Goal: Task Accomplishment & Management: Manage account settings

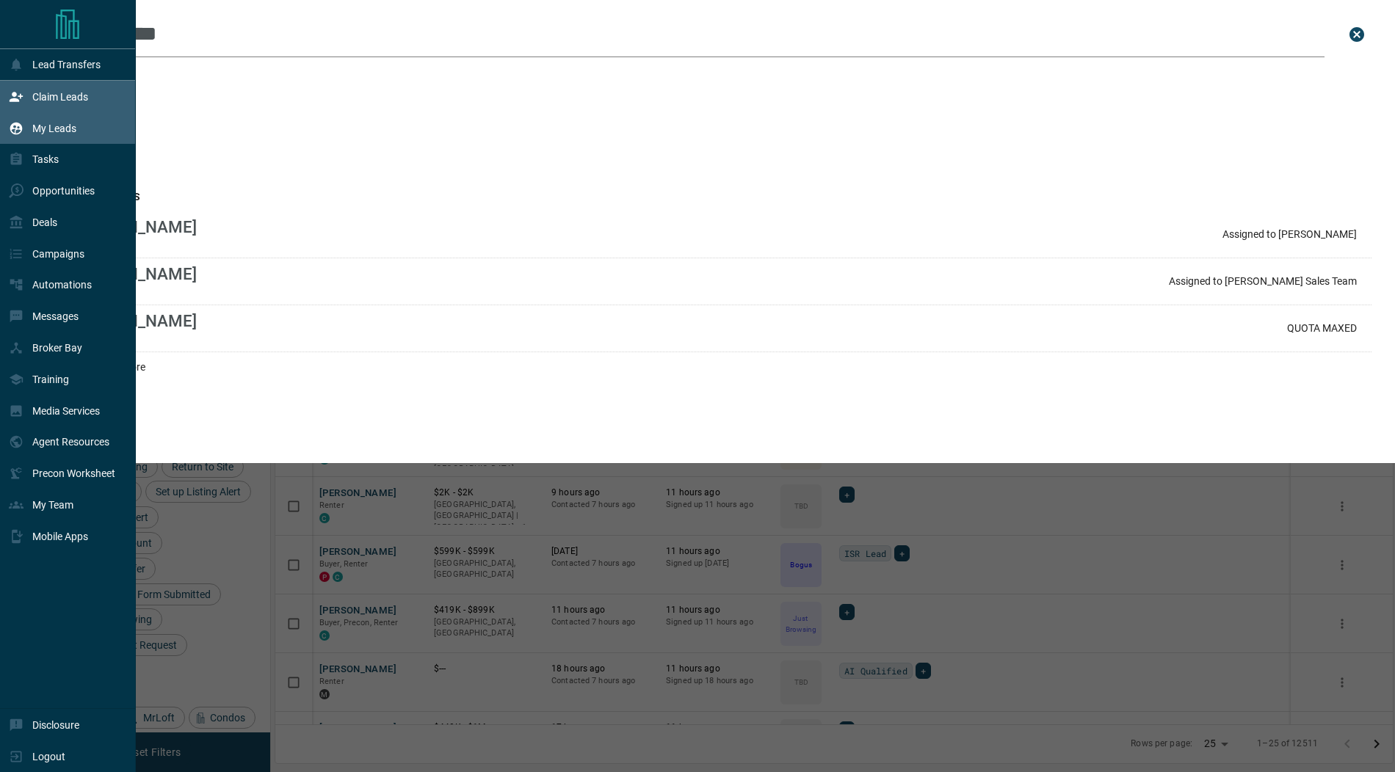
scroll to position [642, 1118]
click at [61, 95] on p "Claim Leads" at bounding box center [60, 97] width 56 height 12
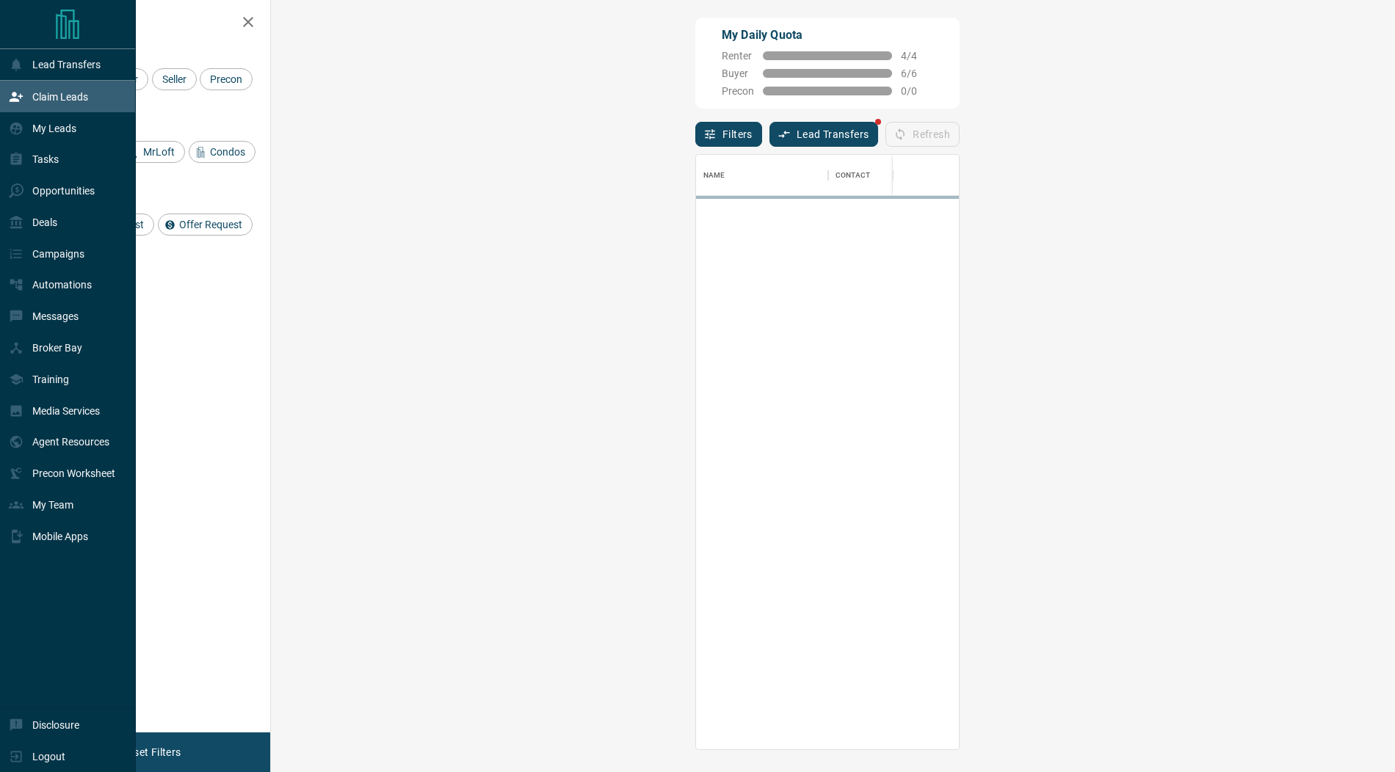
scroll to position [595, 1093]
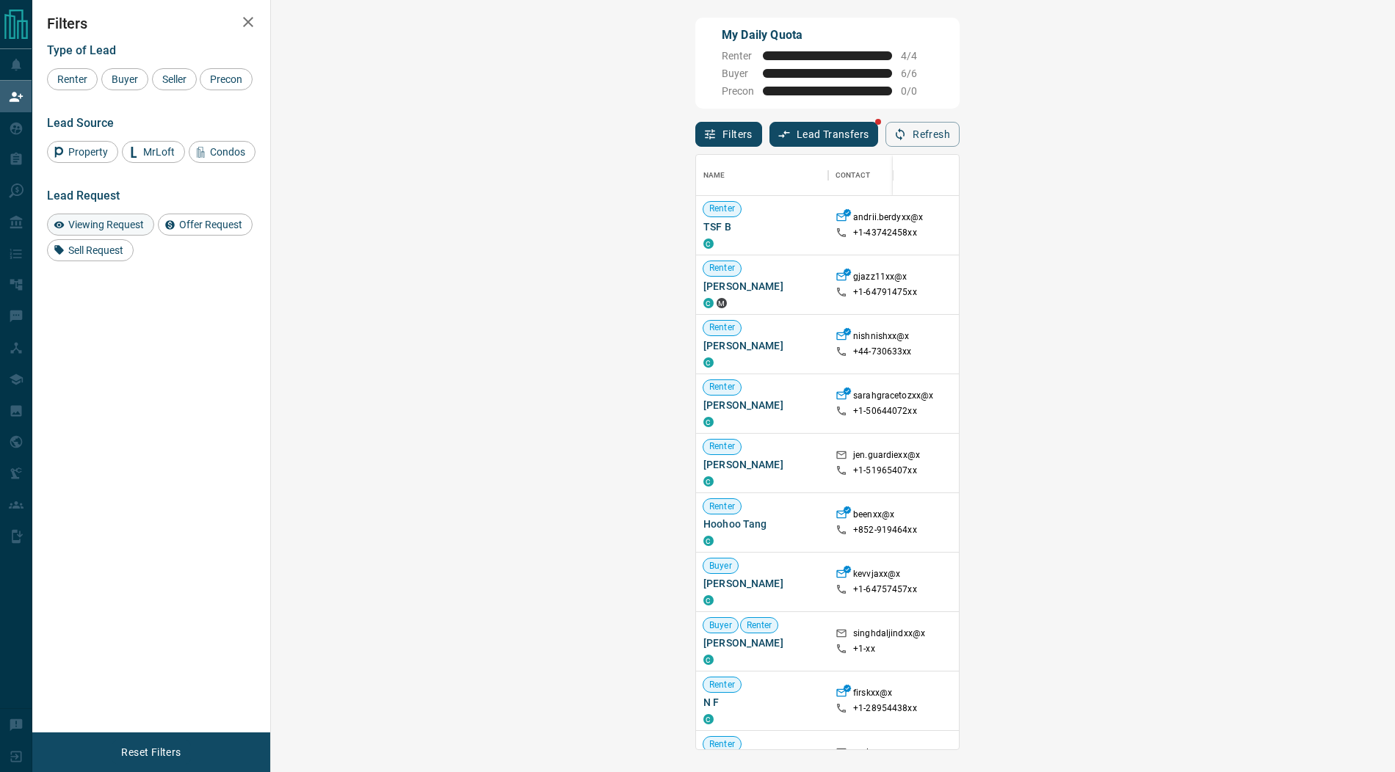
click at [103, 220] on span "Viewing Request" at bounding box center [106, 225] width 86 height 12
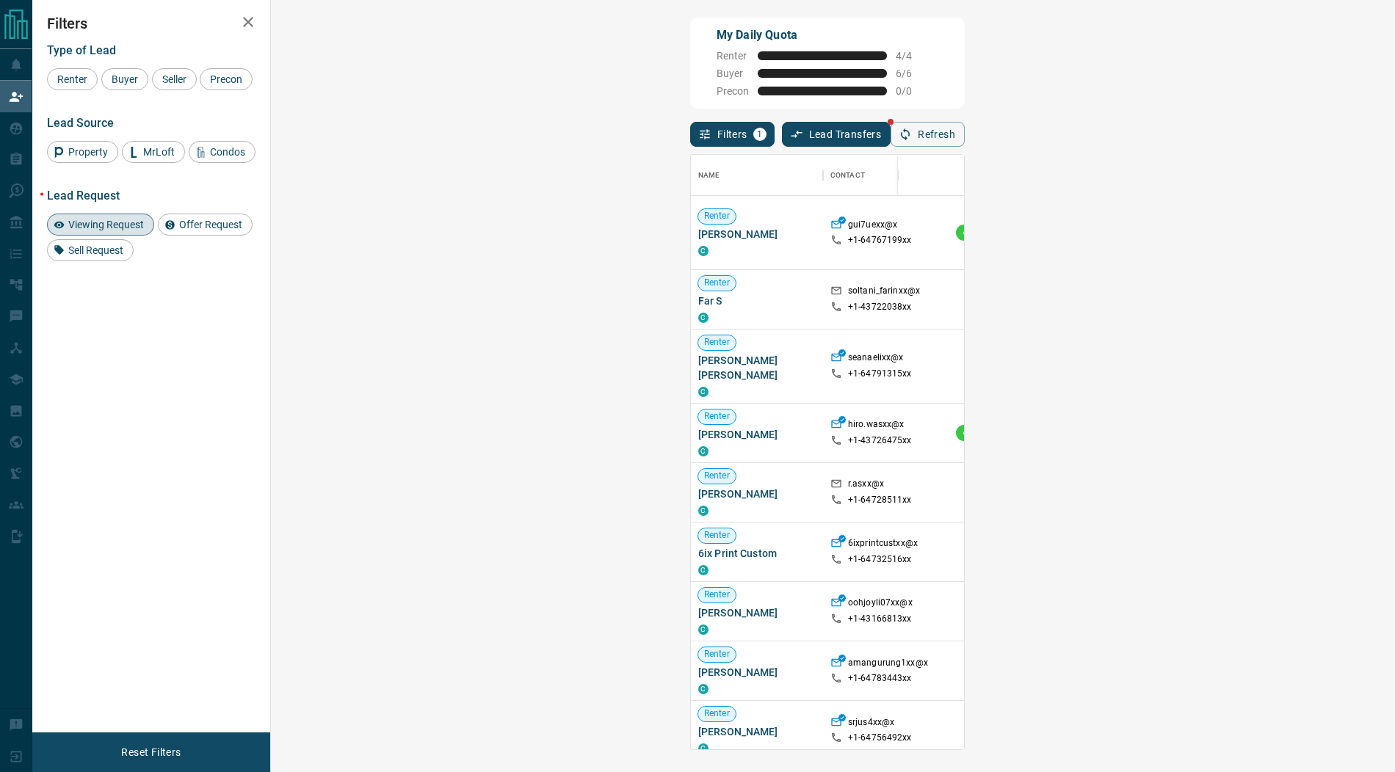
click at [1258, 233] on span "Viewing Request ( 2 )" at bounding box center [1298, 233] width 81 height 10
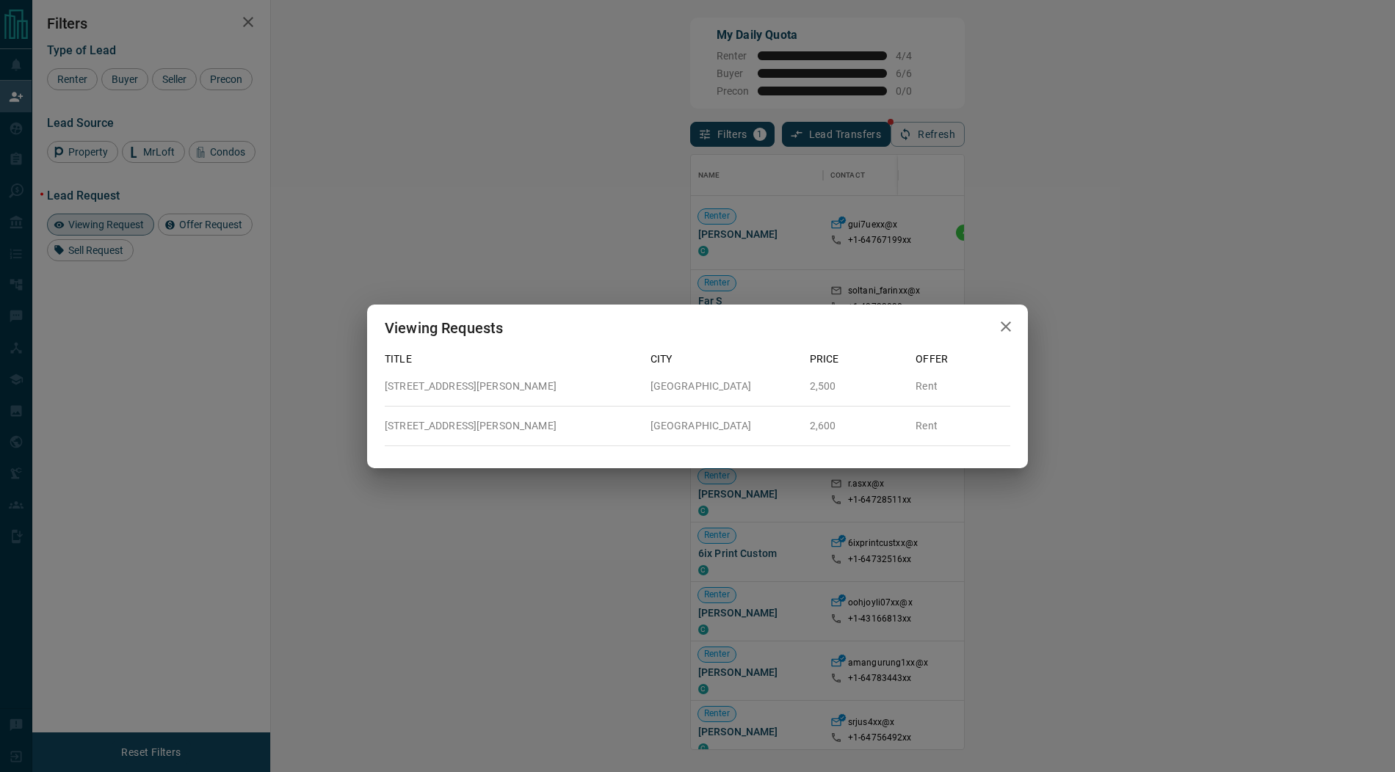
click at [1008, 324] on icon "button" at bounding box center [1006, 327] width 10 height 10
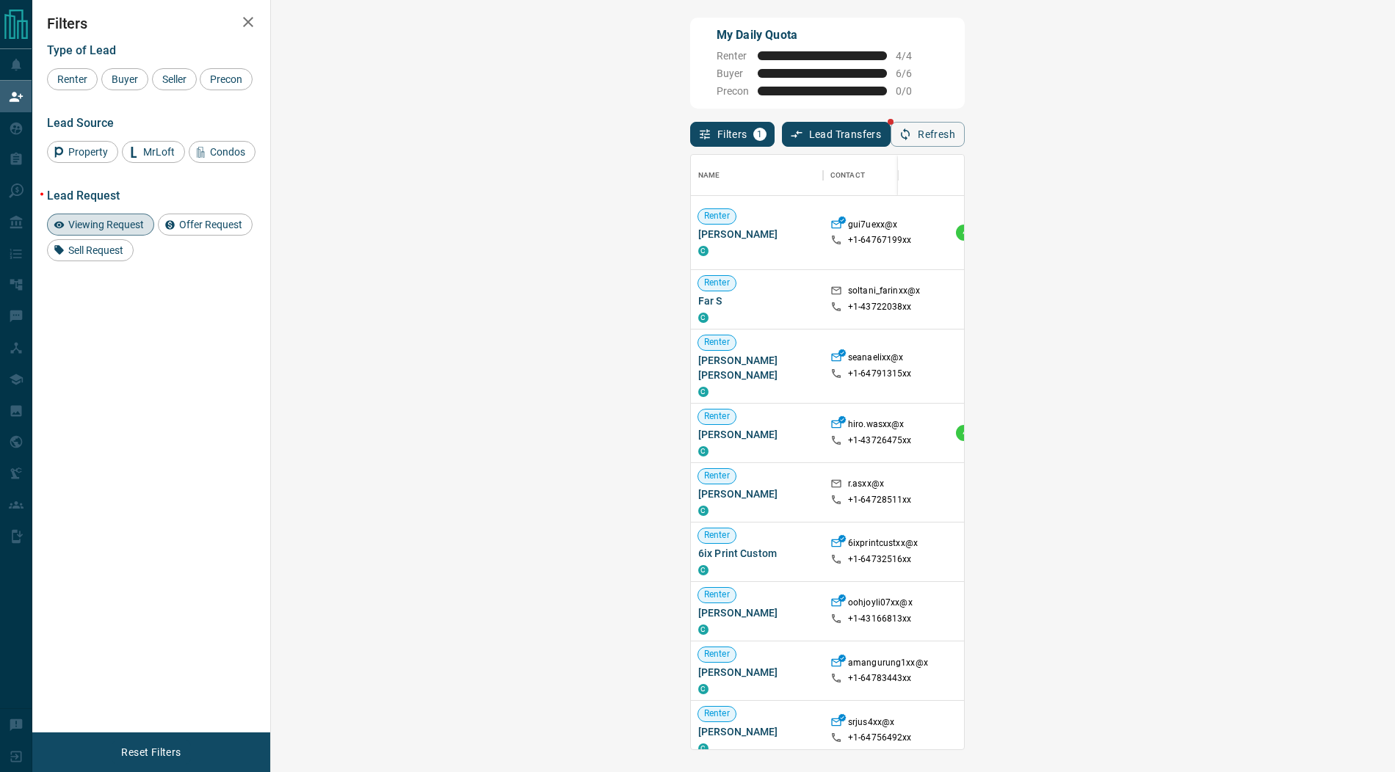
click at [1258, 301] on span "Viewing Request ( 1 )" at bounding box center [1298, 299] width 81 height 10
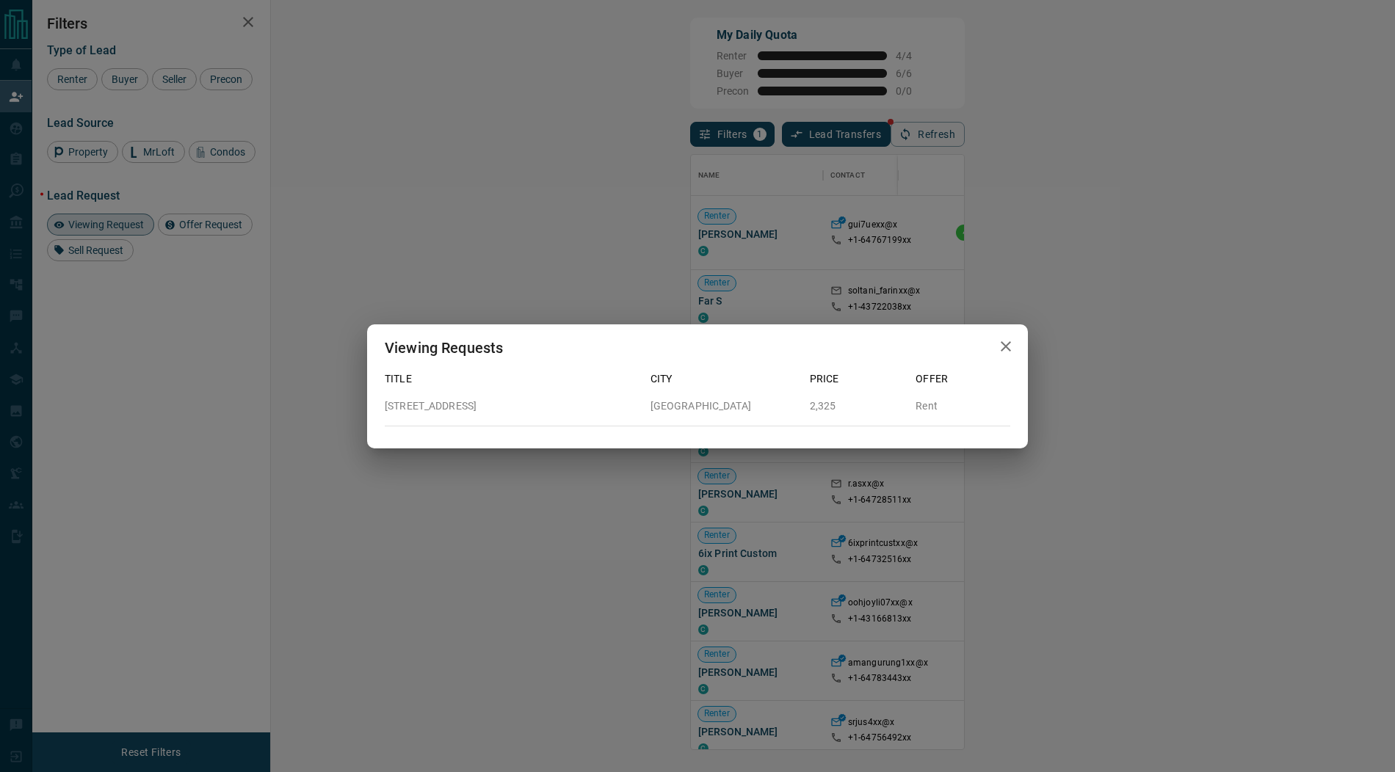
click at [1017, 338] on button "button" at bounding box center [1005, 347] width 29 height 30
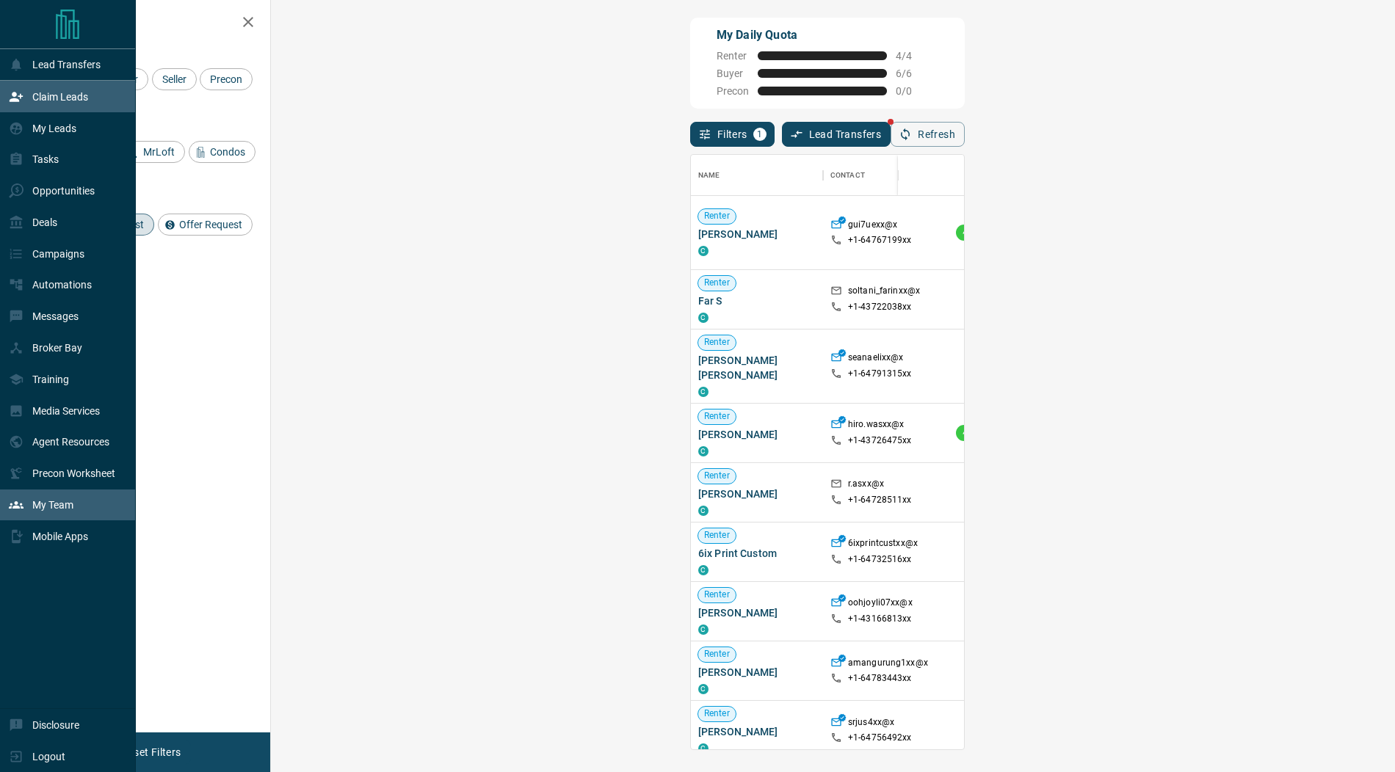
click at [70, 509] on p "My Team" at bounding box center [52, 505] width 41 height 12
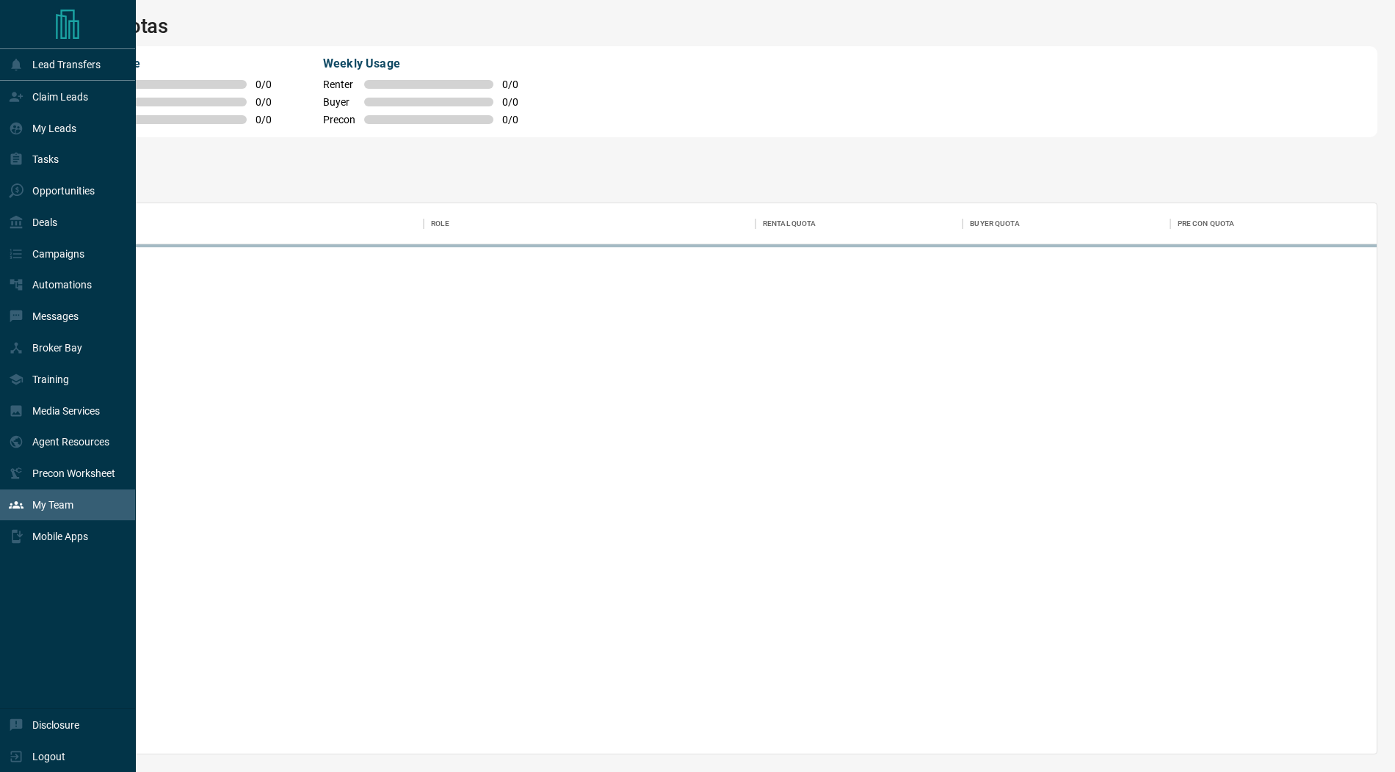
scroll to position [551, 1327]
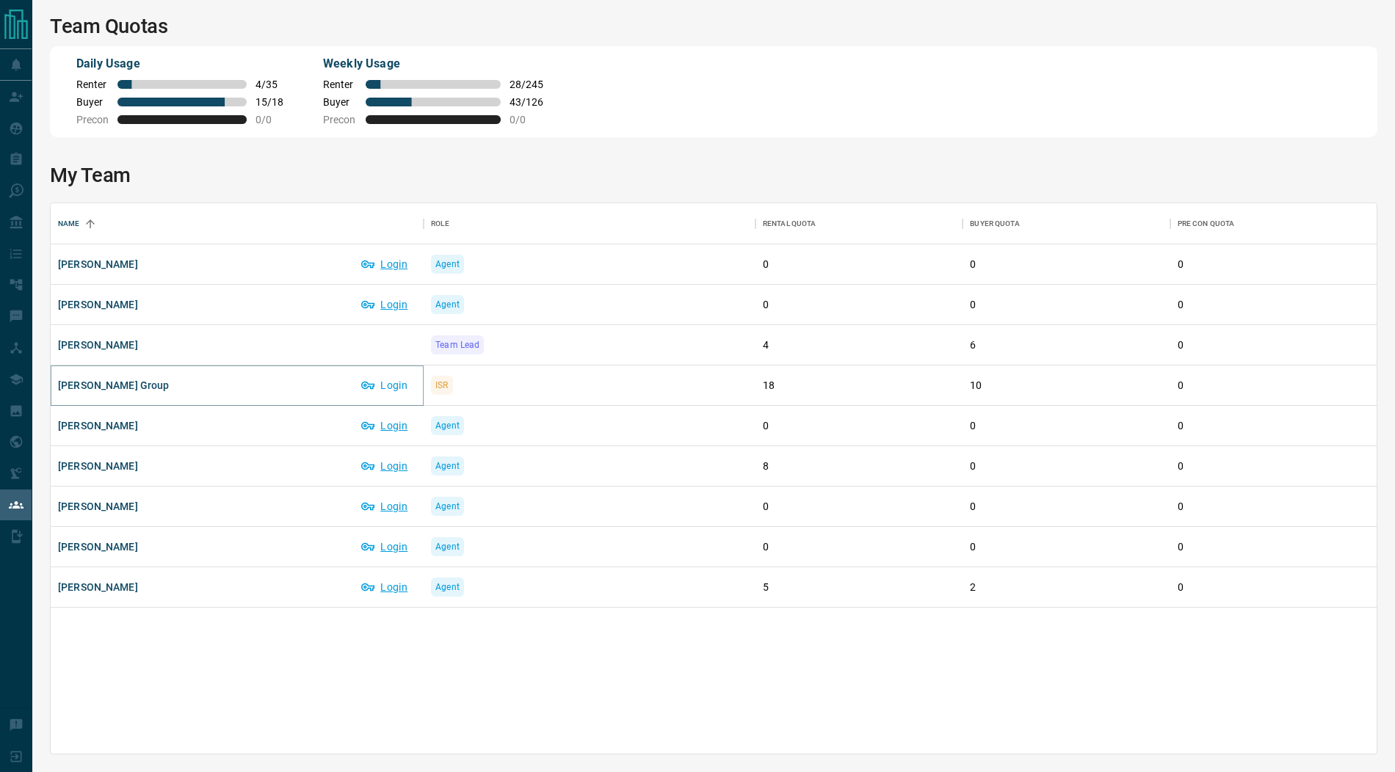
click at [400, 386] on button "Login" at bounding box center [385, 385] width 62 height 23
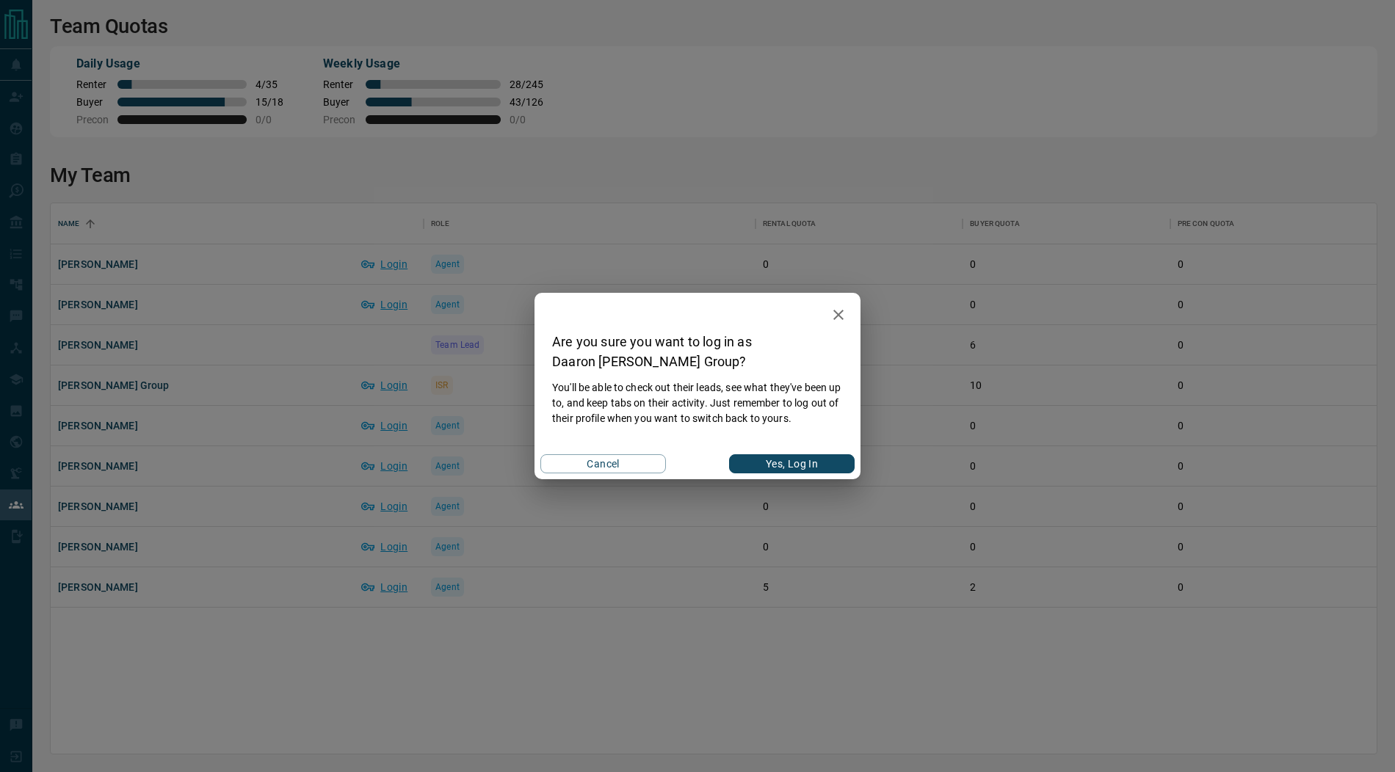
click at [786, 461] on button "Yes, Log In" at bounding box center [792, 464] width 126 height 19
